Goal: Find specific page/section: Find specific page/section

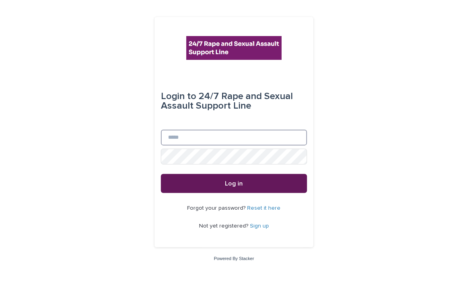
type input "**********"
click at [231, 179] on button "Log in" at bounding box center [234, 183] width 146 height 19
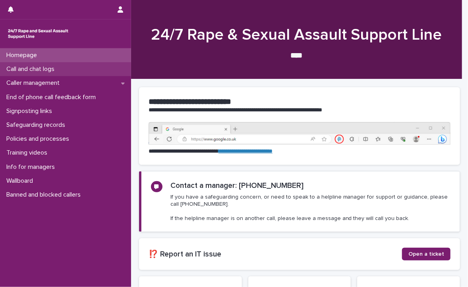
click at [70, 68] on div "Call and chat logs" at bounding box center [65, 69] width 131 height 14
